Goal: Find specific page/section: Find specific page/section

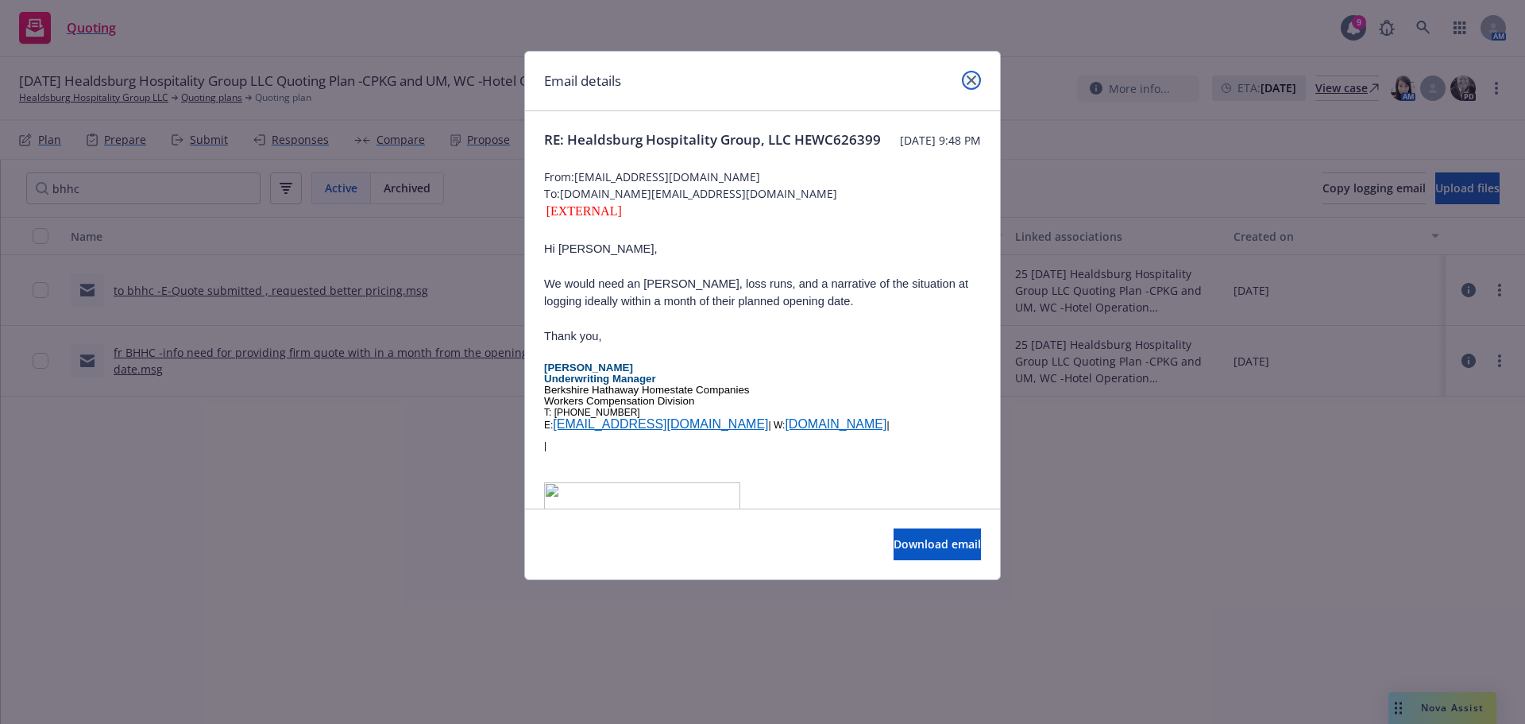
click at [977, 82] on link "close" at bounding box center [971, 80] width 19 height 19
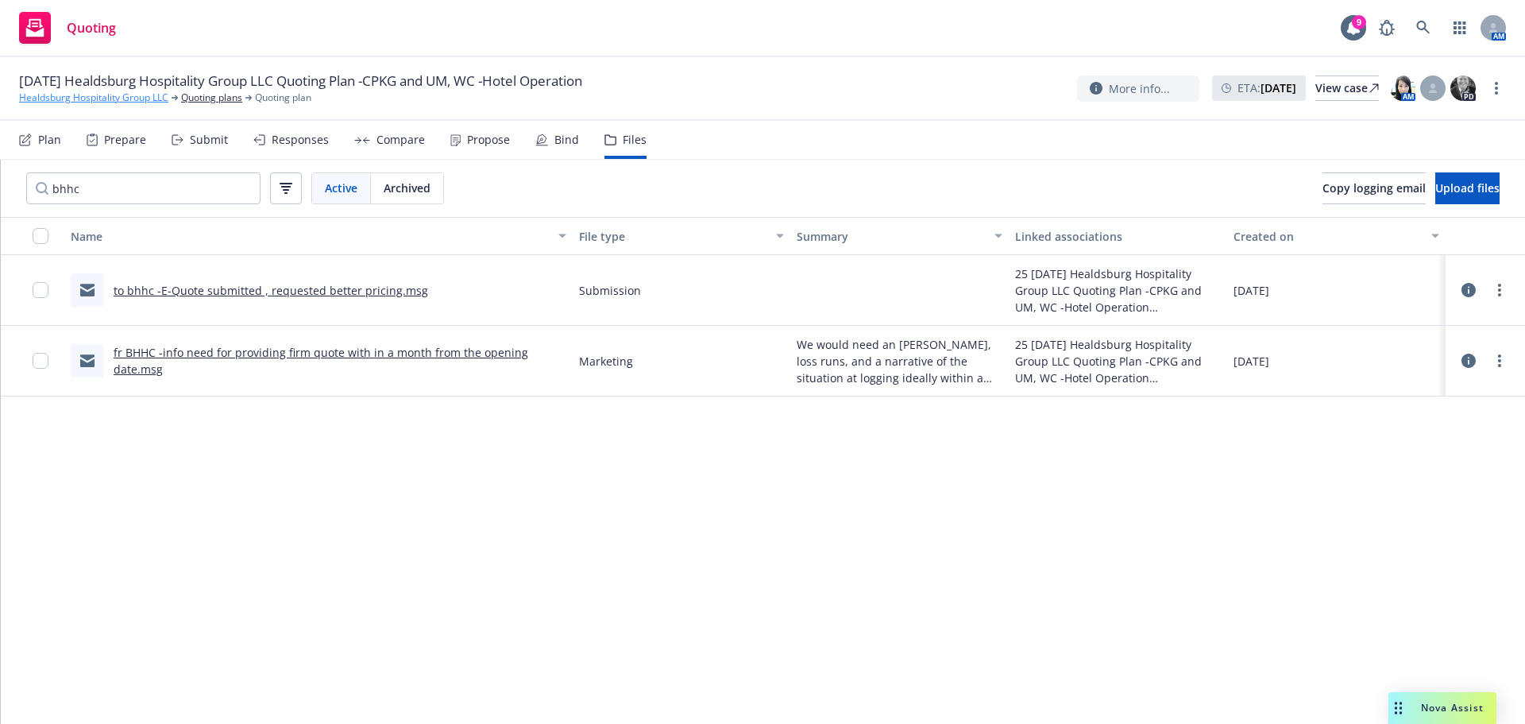
click at [126, 99] on link "Healdsburg Hospitality Group LLC" at bounding box center [93, 98] width 149 height 14
